Goal: Task Accomplishment & Management: Use online tool/utility

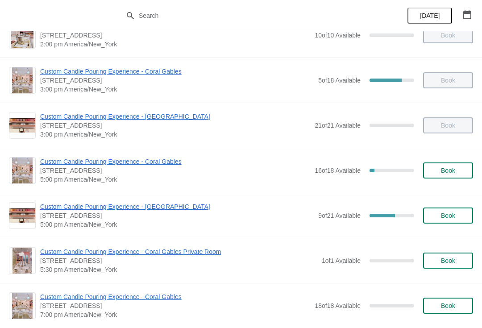
scroll to position [387, 0]
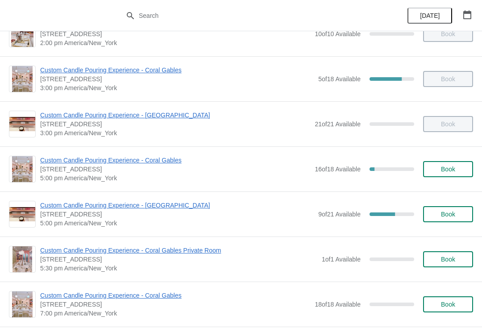
click at [136, 158] on span "Custom Candle Pouring Experience - Coral Gables" at bounding box center [175, 160] width 270 height 9
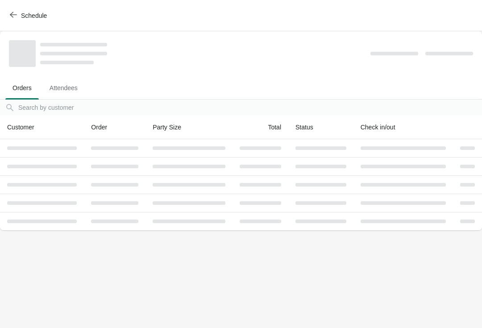
scroll to position [0, 0]
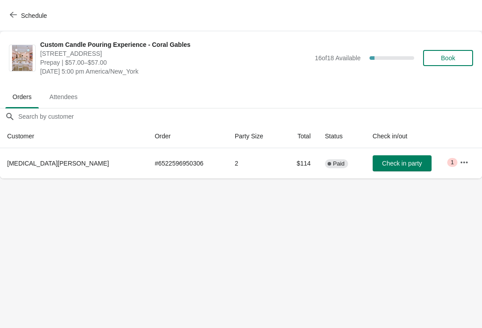
click at [382, 165] on span "Check in party" at bounding box center [402, 163] width 40 height 7
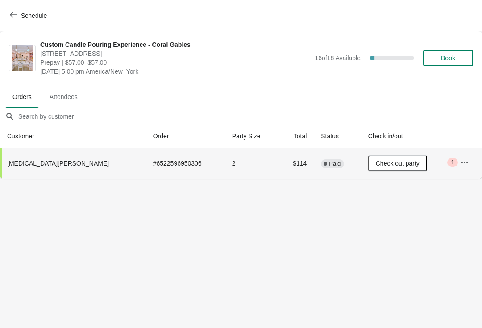
click at [11, 5] on div "Schedule" at bounding box center [241, 15] width 482 height 31
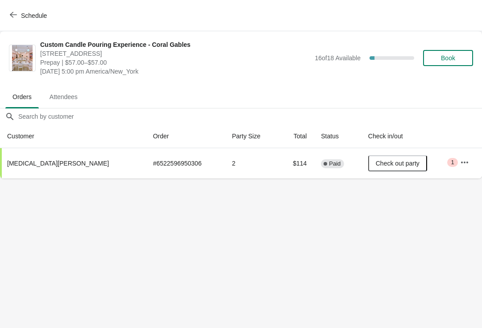
click at [18, 20] on button "Schedule" at bounding box center [29, 16] width 50 height 16
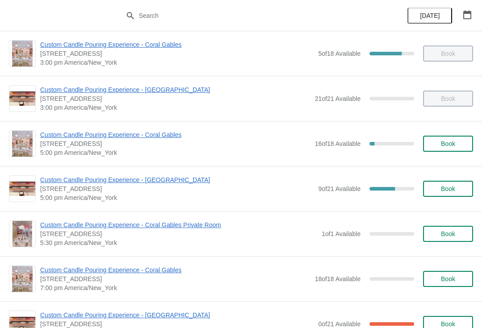
scroll to position [413, 0]
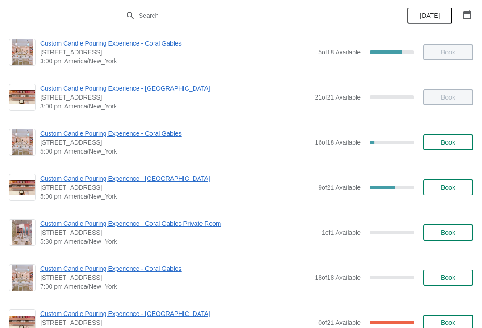
click at [147, 180] on span "Custom Candle Pouring Experience - [GEOGRAPHIC_DATA]" at bounding box center [177, 178] width 274 height 9
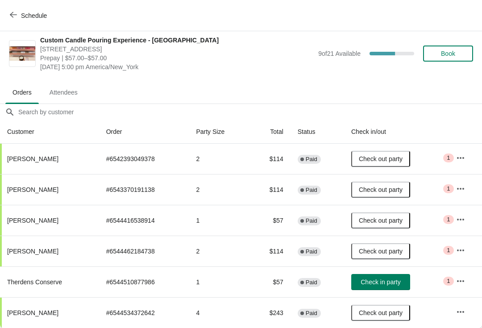
scroll to position [4, 0]
click at [13, 11] on button "Schedule" at bounding box center [29, 16] width 50 height 16
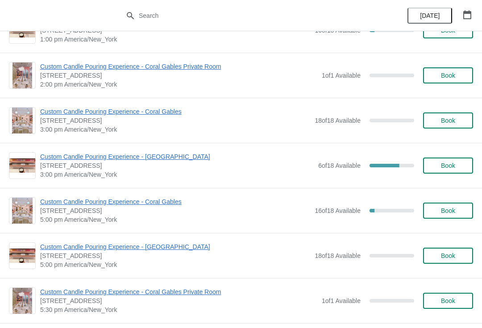
scroll to position [1000, 0]
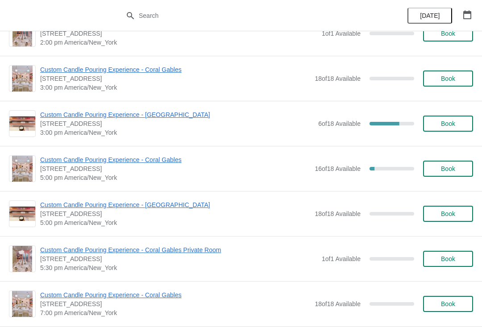
click at [53, 161] on span "Custom Candle Pouring Experience - Coral Gables" at bounding box center [175, 159] width 270 height 9
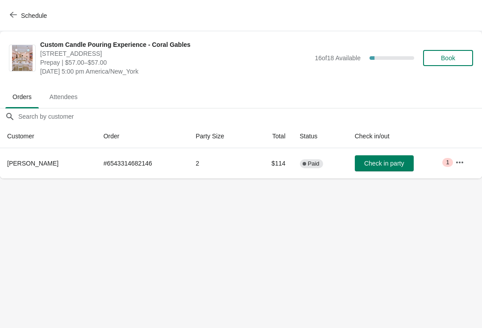
click at [15, 22] on button "Schedule" at bounding box center [29, 16] width 50 height 16
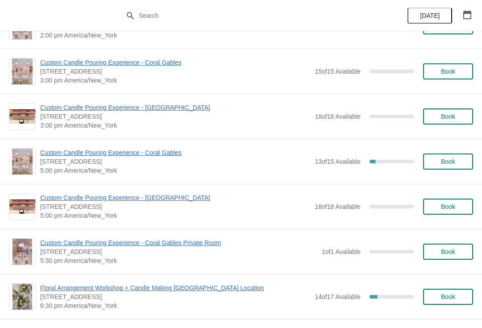
scroll to position [1654, 0]
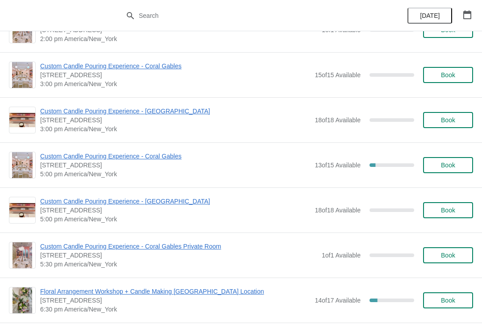
click at [52, 165] on span "[STREET_ADDRESS]" at bounding box center [175, 165] width 270 height 9
click at [46, 159] on span "Custom Candle Pouring Experience - Coral Gables" at bounding box center [175, 156] width 270 height 9
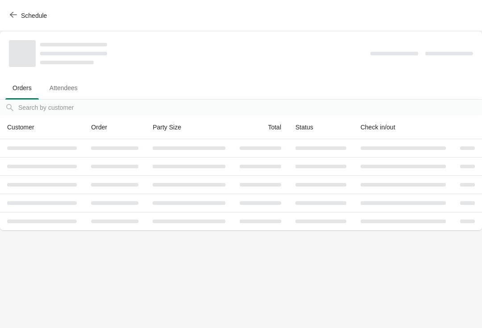
scroll to position [0, 0]
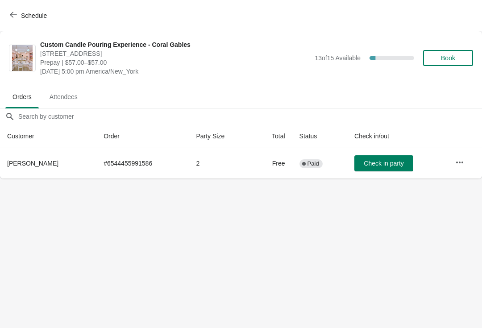
click at [460, 165] on icon "button" at bounding box center [459, 162] width 9 height 9
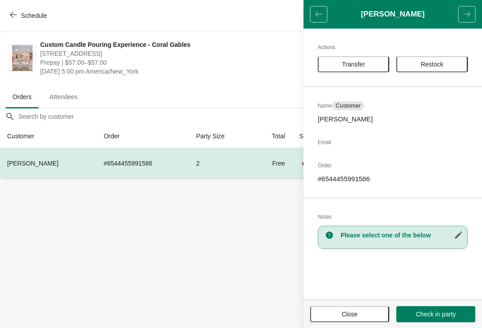
click at [354, 65] on span "Transfer" at bounding box center [353, 64] width 23 height 7
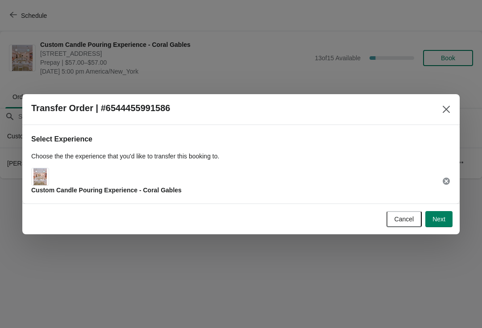
click at [443, 217] on span "Next" at bounding box center [439, 219] width 13 height 7
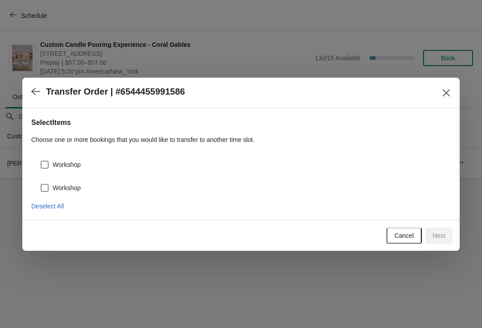
click at [30, 91] on button "button" at bounding box center [36, 91] width 16 height 17
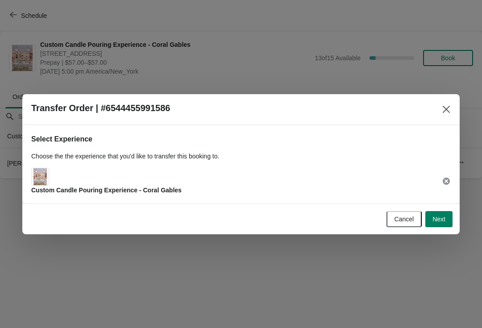
click at [114, 183] on div "Custom Candle Pouring Experience - Coral Gables" at bounding box center [106, 181] width 150 height 27
click at [67, 188] on span "Custom Candle Pouring Experience - Coral Gables" at bounding box center [106, 190] width 150 height 7
click at [53, 177] on div "Custom Candle Pouring Experience - Coral Gables" at bounding box center [106, 181] width 150 height 27
click at [45, 171] on img at bounding box center [40, 176] width 14 height 17
click at [57, 187] on span "Custom Candle Pouring Experience - Coral Gables" at bounding box center [106, 190] width 150 height 7
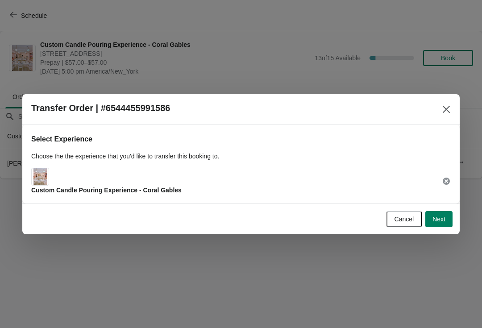
click at [46, 174] on img at bounding box center [40, 176] width 14 height 17
click at [46, 173] on img at bounding box center [40, 176] width 14 height 17
click at [437, 221] on span "Next" at bounding box center [439, 219] width 13 height 7
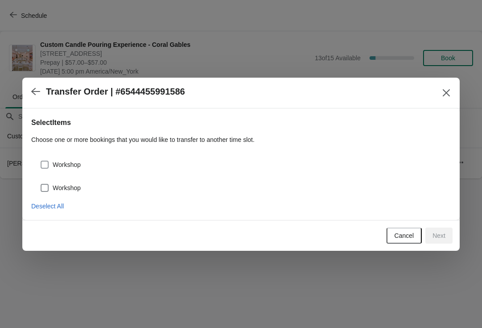
click at [41, 166] on span at bounding box center [45, 165] width 8 height 8
click at [41, 161] on input "Workshop" at bounding box center [41, 161] width 0 height 0
checkbox input "true"
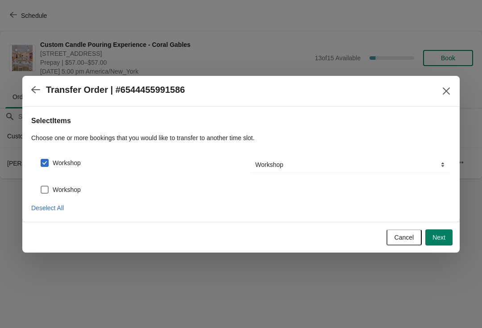
click at [47, 186] on span at bounding box center [45, 190] width 8 height 8
click at [41, 186] on input "Workshop" at bounding box center [41, 186] width 0 height 0
checkbox input "true"
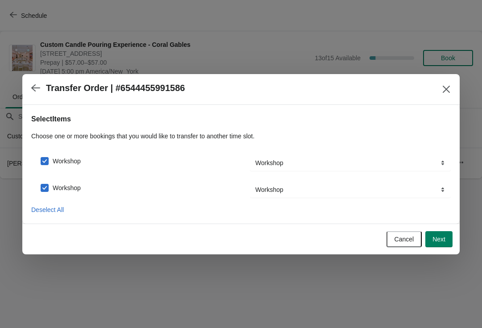
click at [442, 237] on span "Next" at bounding box center [439, 239] width 13 height 7
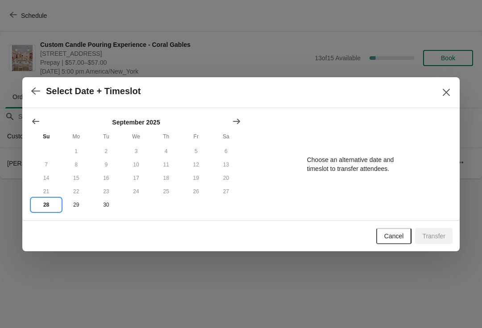
click at [48, 210] on button "28" at bounding box center [46, 204] width 30 height 13
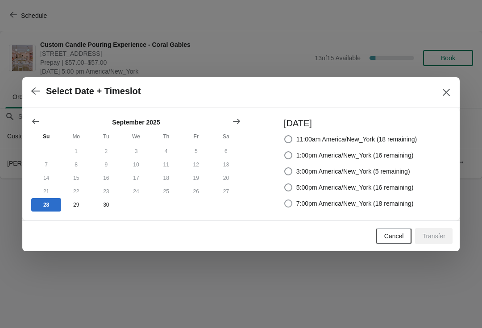
click at [286, 208] on label "7:00pm America/New_York (18 remaining)" at bounding box center [349, 203] width 130 height 12
click at [285, 200] on input "7:00pm America/New_York (18 remaining)" at bounding box center [284, 200] width 0 height 0
radio input "true"
click at [437, 240] on span "Transfer" at bounding box center [433, 236] width 23 height 7
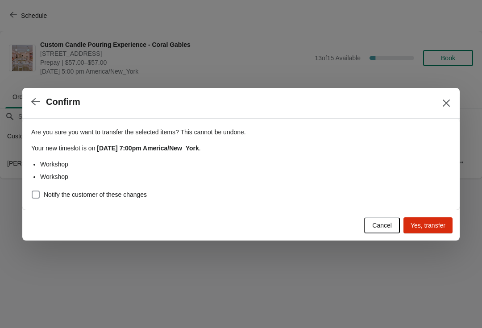
click at [46, 196] on span "Notify the customer of these changes" at bounding box center [95, 194] width 103 height 9
click at [32, 191] on input "Notify the customer of these changes" at bounding box center [32, 191] width 0 height 0
checkbox input "true"
click at [427, 227] on span "Yes, transfer" at bounding box center [428, 225] width 35 height 7
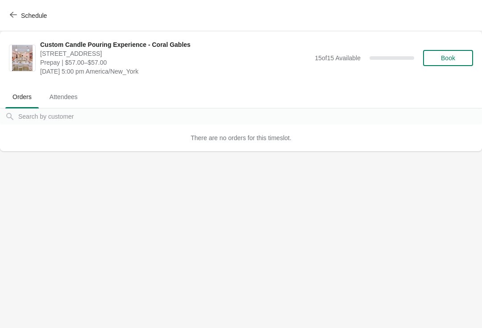
click at [10, 14] on icon "button" at bounding box center [13, 15] width 7 height 6
